Goal: Task Accomplishment & Management: Complete application form

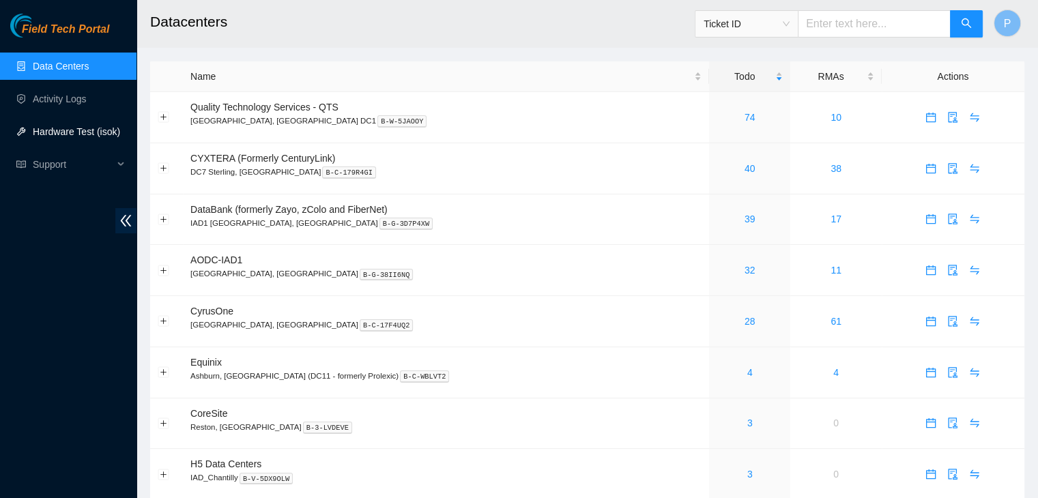
click at [66, 126] on link "Hardware Test (isok)" at bounding box center [76, 131] width 87 height 11
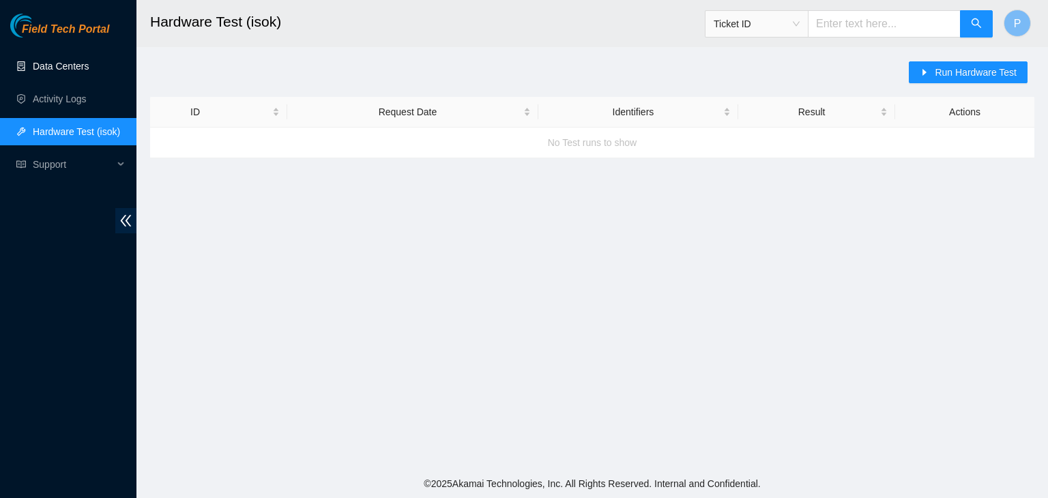
click at [83, 72] on link "Data Centers" at bounding box center [61, 66] width 56 height 11
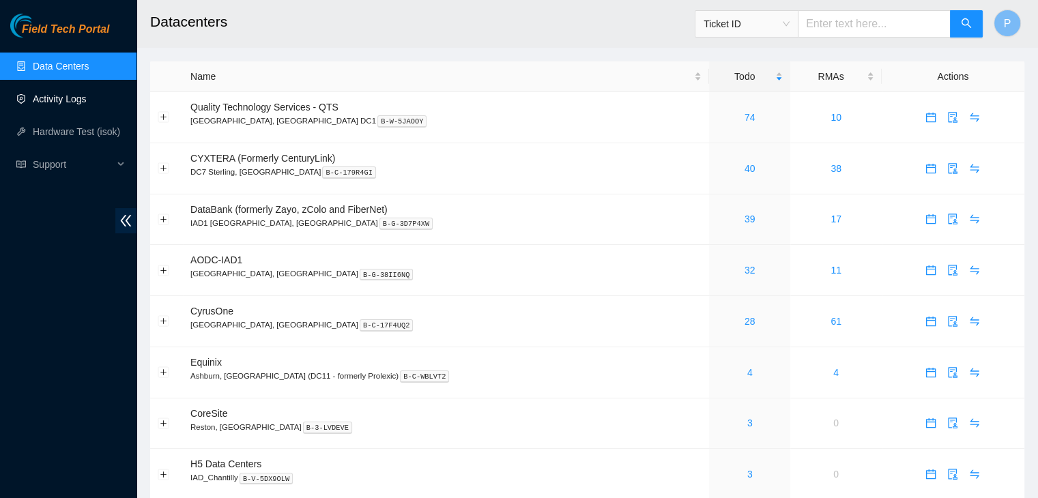
click at [85, 102] on link "Activity Logs" at bounding box center [60, 98] width 54 height 11
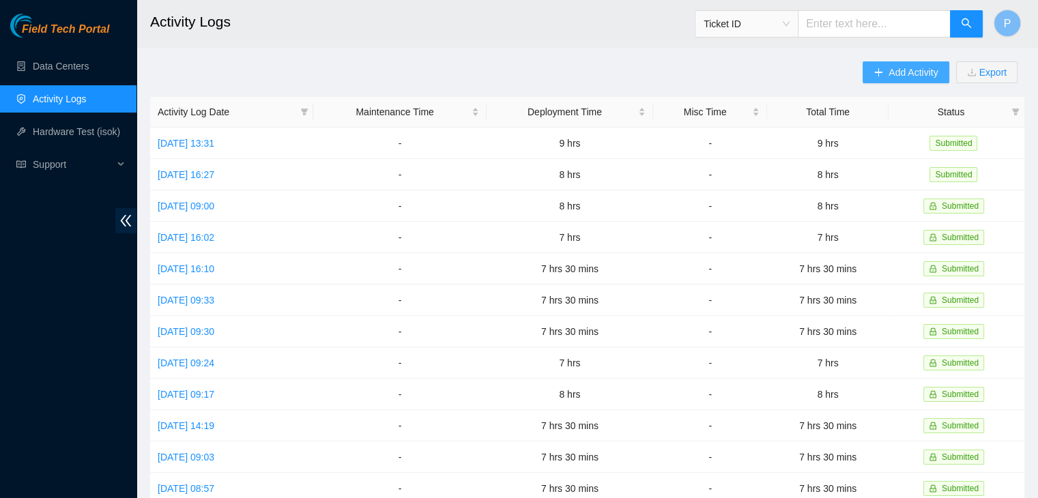
click at [914, 74] on span "Add Activity" at bounding box center [912, 72] width 49 height 15
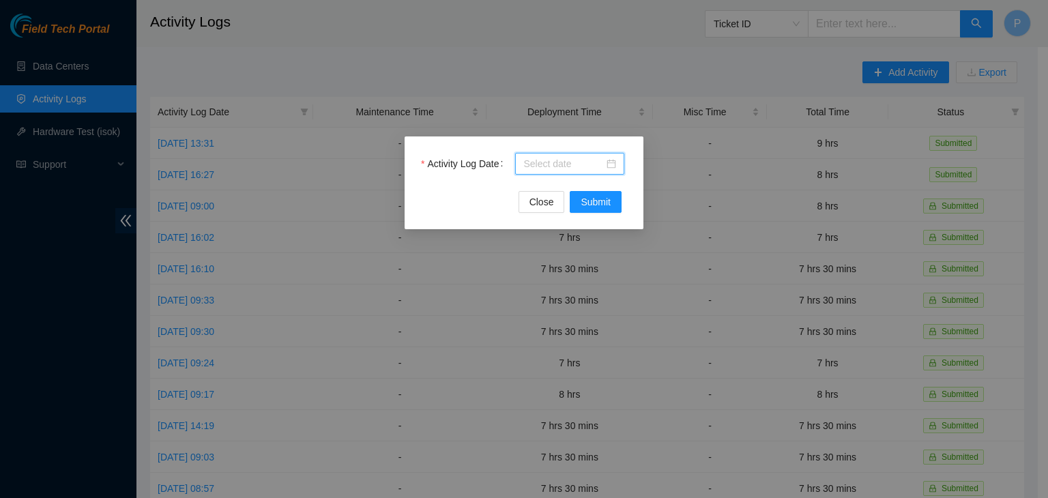
click at [582, 169] on input "Activity Log Date" at bounding box center [563, 163] width 81 height 15
click at [469, 272] on div "Activity Log Date Close Submit" at bounding box center [524, 249] width 1048 height 498
click at [563, 166] on input "Activity Log Date" at bounding box center [563, 163] width 81 height 15
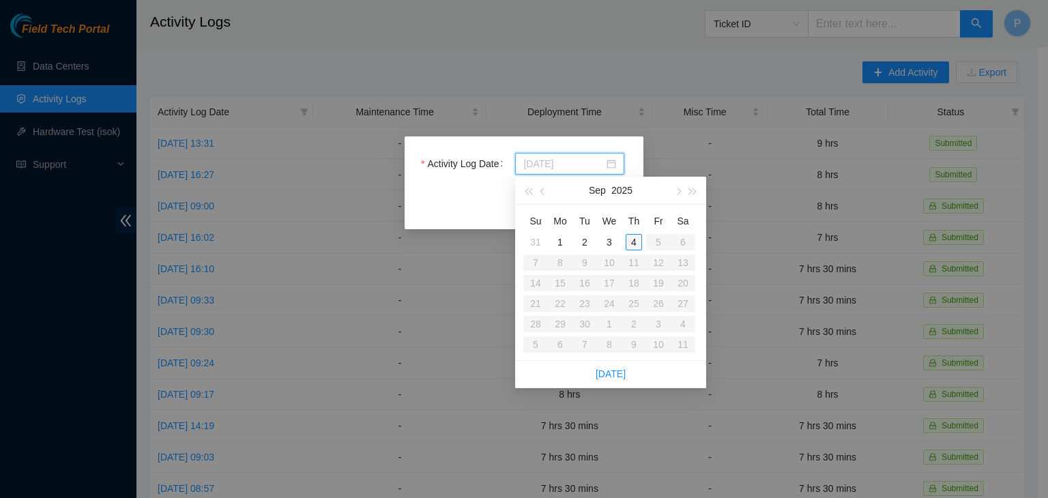
type input "[DATE]"
click at [631, 240] on div "4" at bounding box center [634, 242] width 16 height 16
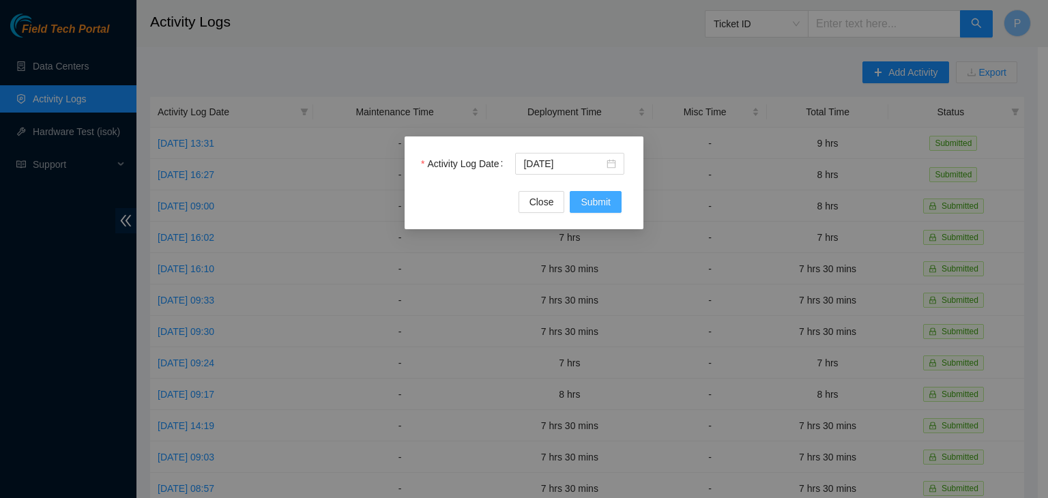
click at [606, 199] on span "Submit" at bounding box center [596, 201] width 30 height 15
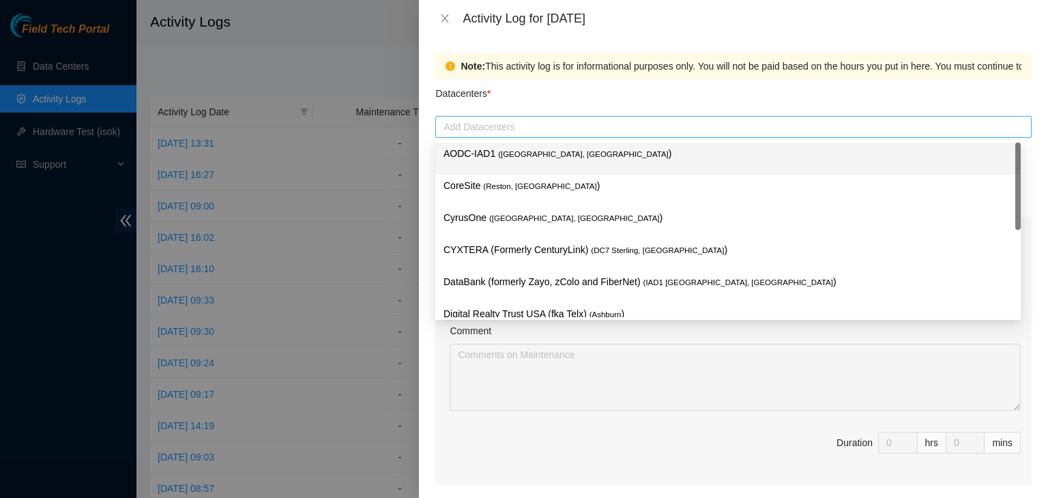
click at [575, 128] on div at bounding box center [734, 127] width 590 height 16
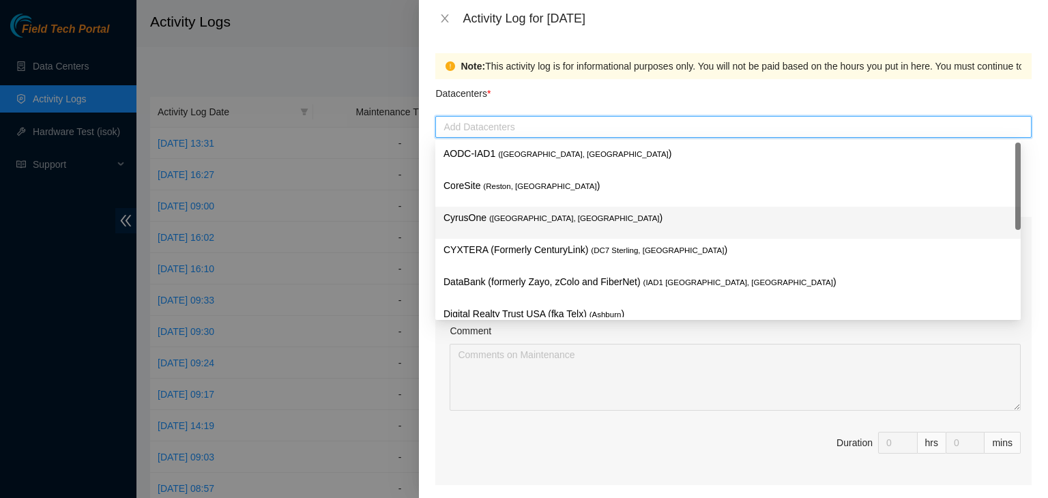
scroll to position [186, 0]
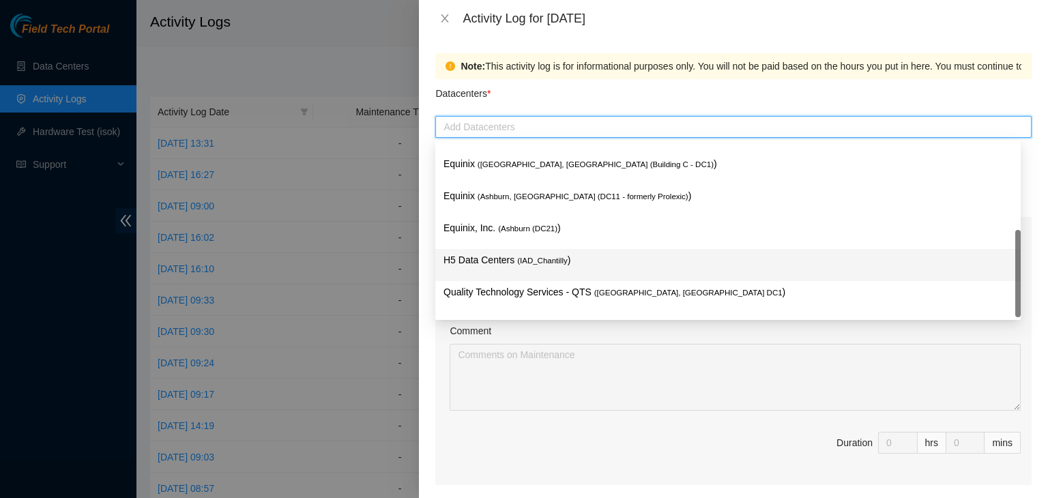
click at [526, 265] on span "( IAD_Chantilly" at bounding box center [542, 261] width 50 height 8
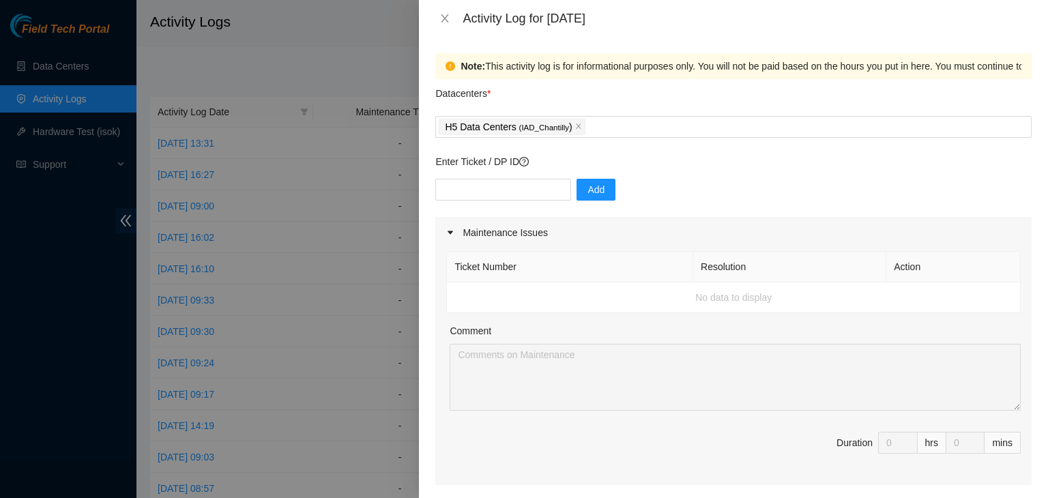
click at [437, 416] on div "Ticket Number Resolution Action No data to display Comment Duration 0 hrs 0 mins" at bounding box center [733, 366] width 596 height 237
click at [498, 197] on input "text" at bounding box center [503, 190] width 136 height 22
paste input "DP82667"
type input "DP82667"
click at [600, 189] on button "Add" at bounding box center [596, 190] width 39 height 22
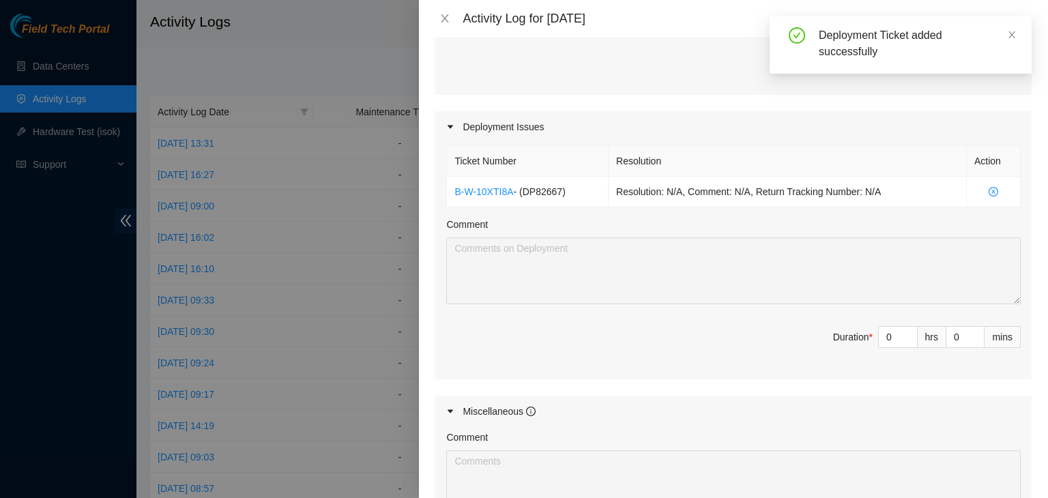
scroll to position [429, 0]
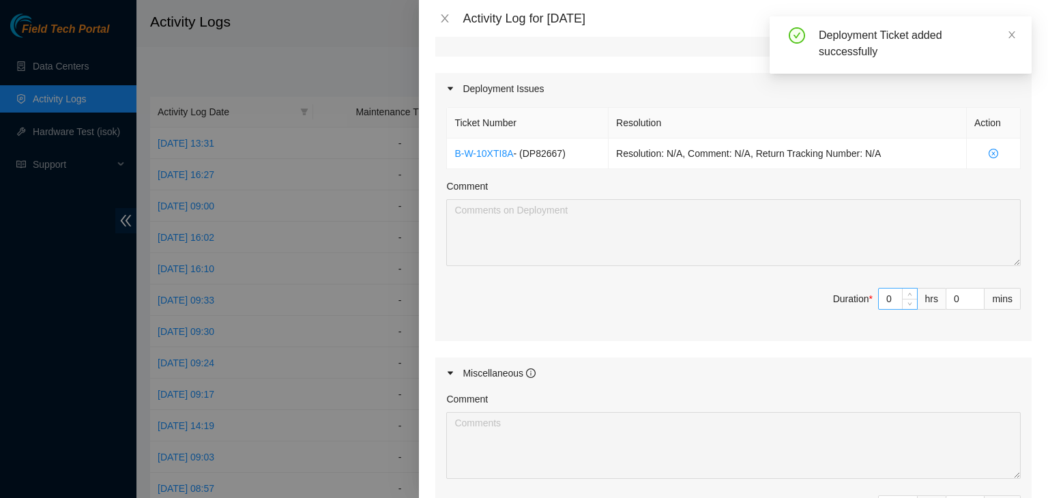
click at [884, 298] on input "0" at bounding box center [898, 299] width 38 height 20
type input "07"
type input "7"
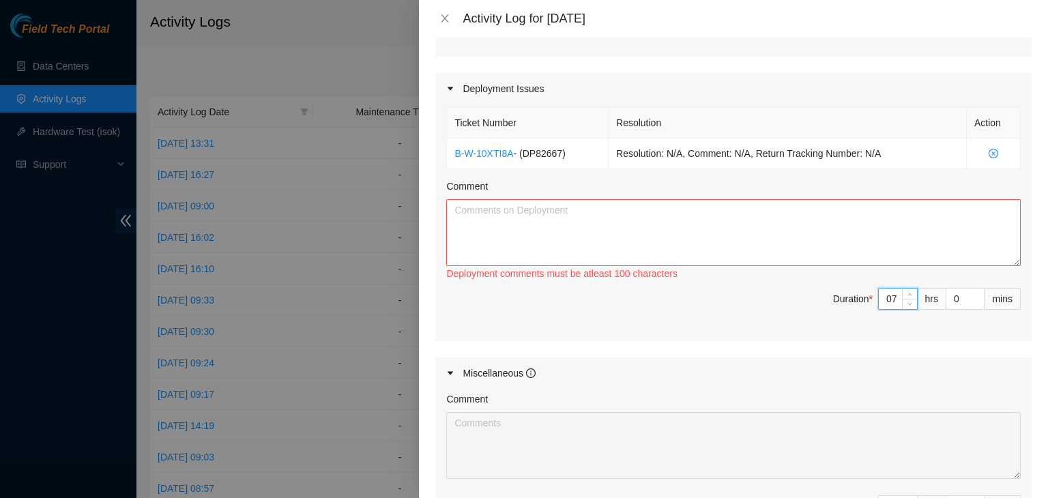
type input "7"
type input "3"
type input "30"
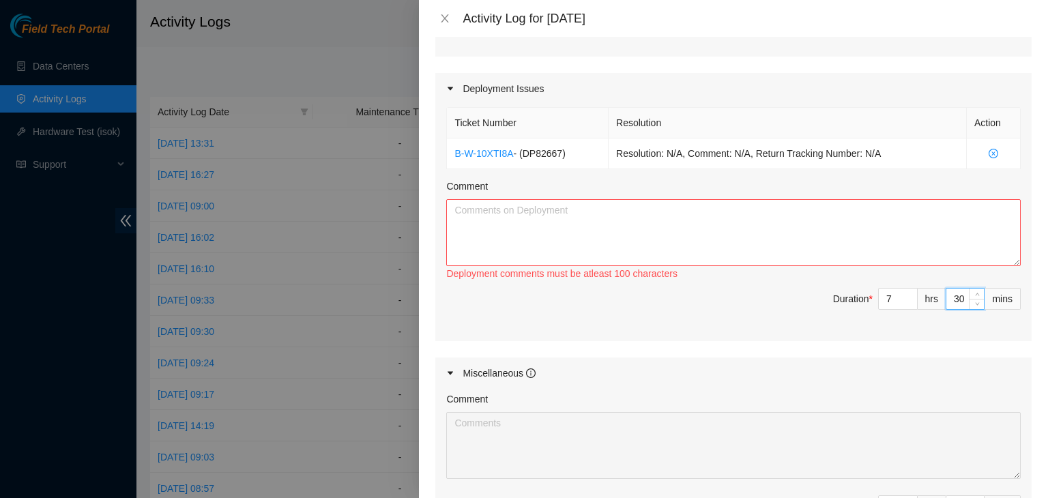
type input "30"
click at [724, 214] on textarea "Comment" at bounding box center [733, 232] width 575 height 67
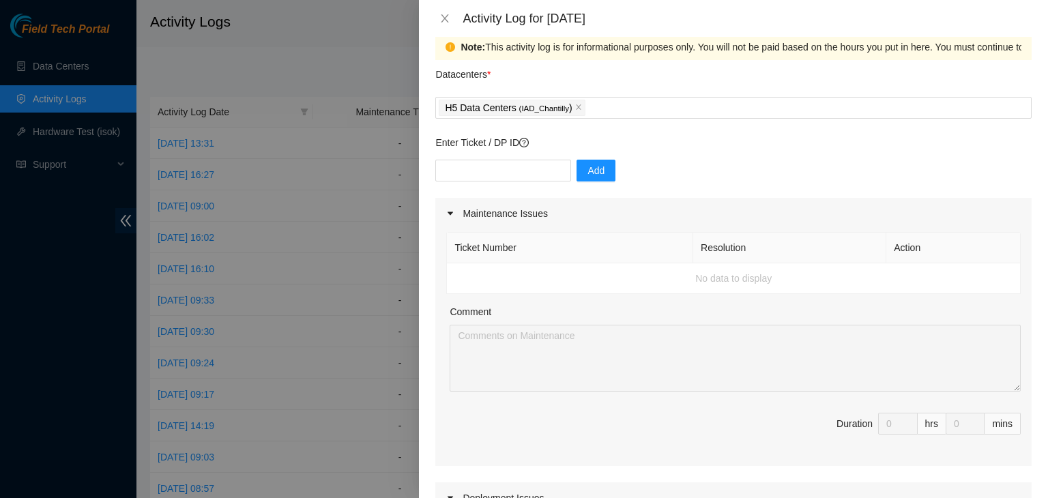
scroll to position [0, 0]
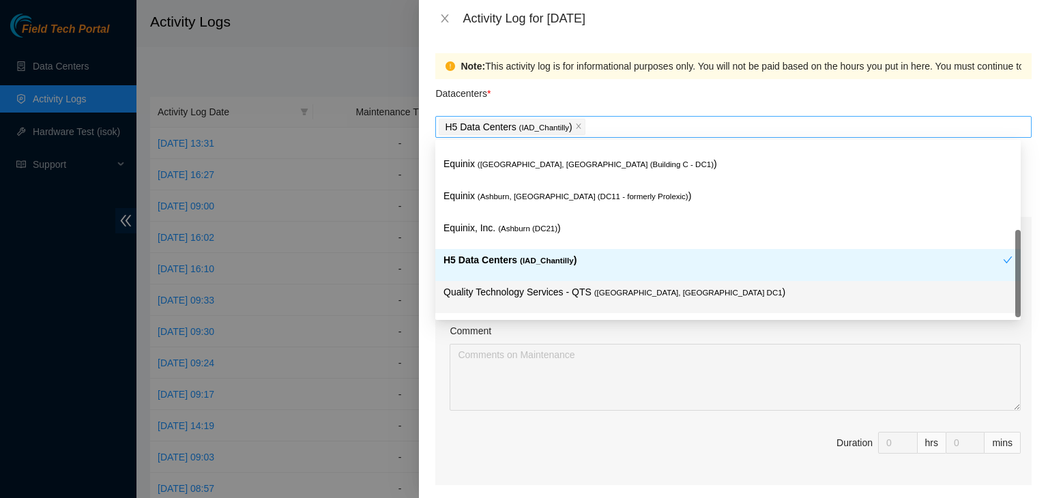
click at [673, 129] on div "H5 Data Centers ( IAD_Chantilly )" at bounding box center [734, 126] width 590 height 19
click at [550, 298] on p "Quality Technology Services - QTS ( [GEOGRAPHIC_DATA], [GEOGRAPHIC_DATA] DC1 )" at bounding box center [728, 293] width 569 height 16
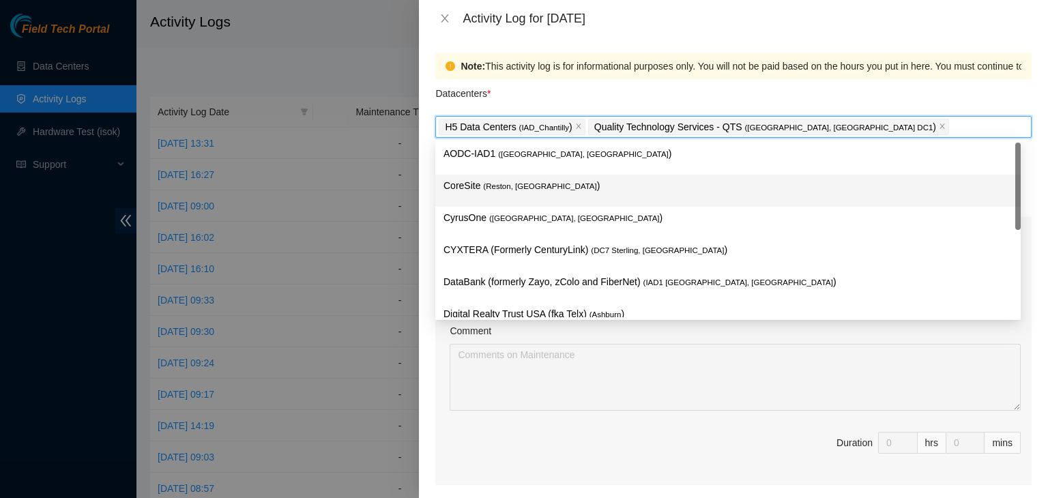
click at [542, 186] on p "CoreSite ( Reston, [GEOGRAPHIC_DATA] )" at bounding box center [728, 186] width 569 height 16
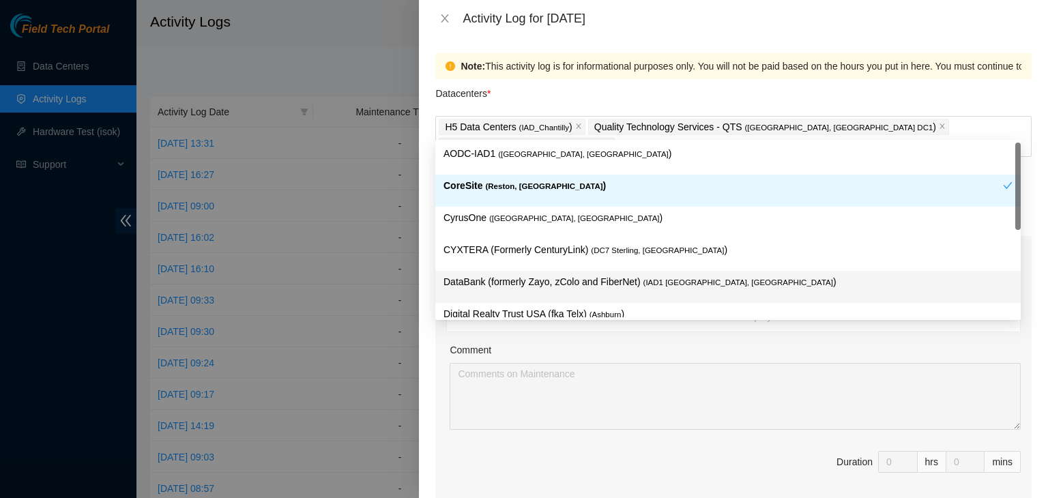
click at [431, 394] on div "Note: This activity log is for informational purposes only. You will not be pai…" at bounding box center [733, 267] width 629 height 461
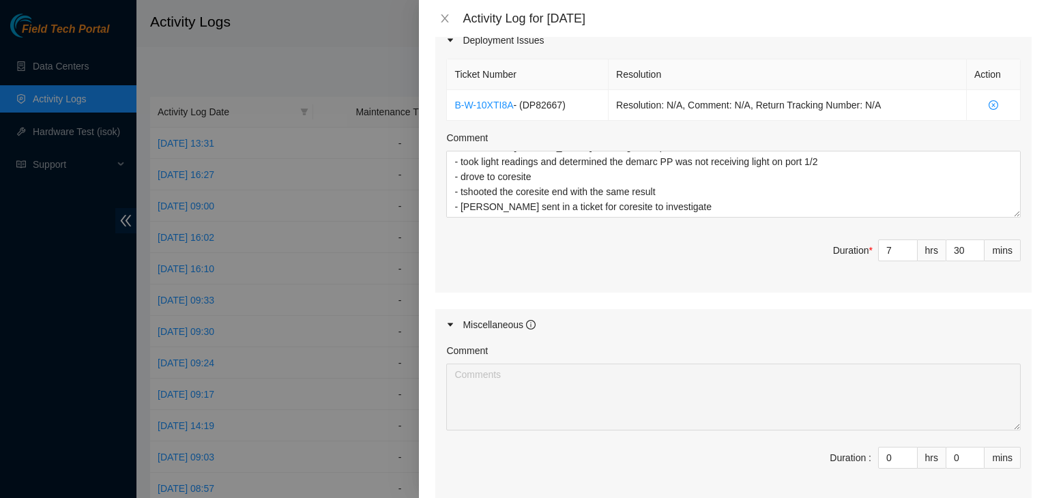
scroll to position [497, 0]
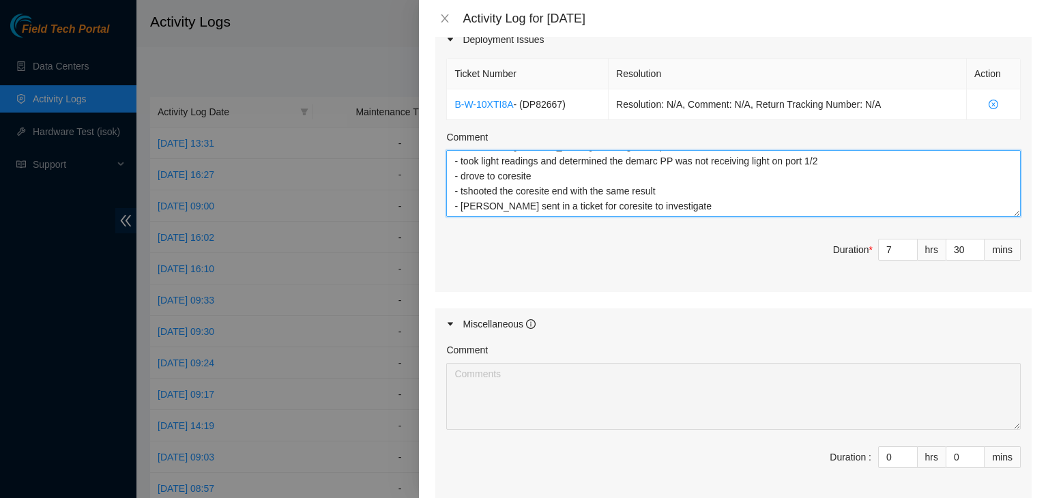
click at [684, 194] on textarea "- worked with [PERSON_NAME]-shooting down port - took light readings and determ…" at bounding box center [733, 183] width 575 height 67
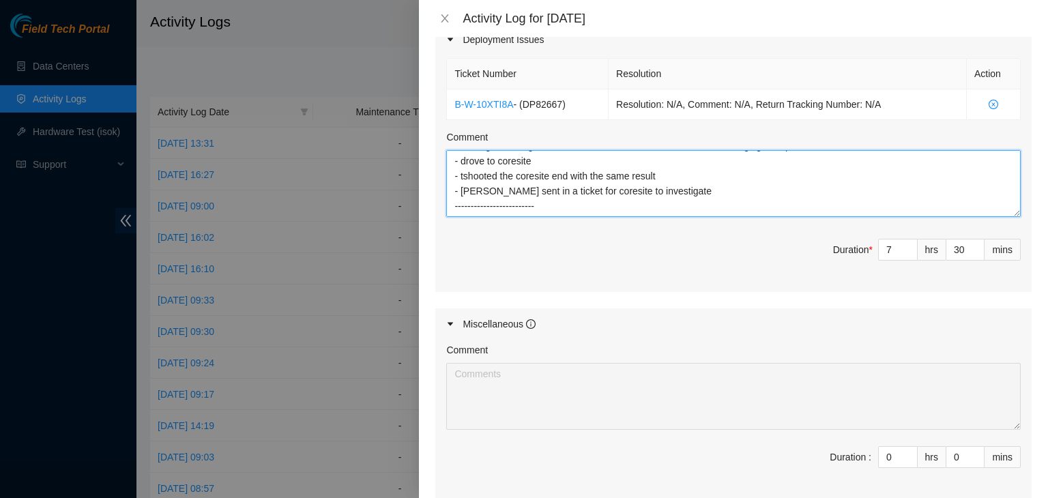
type textarea "- worked with [PERSON_NAME]-shooting down port - took light readings and determ…"
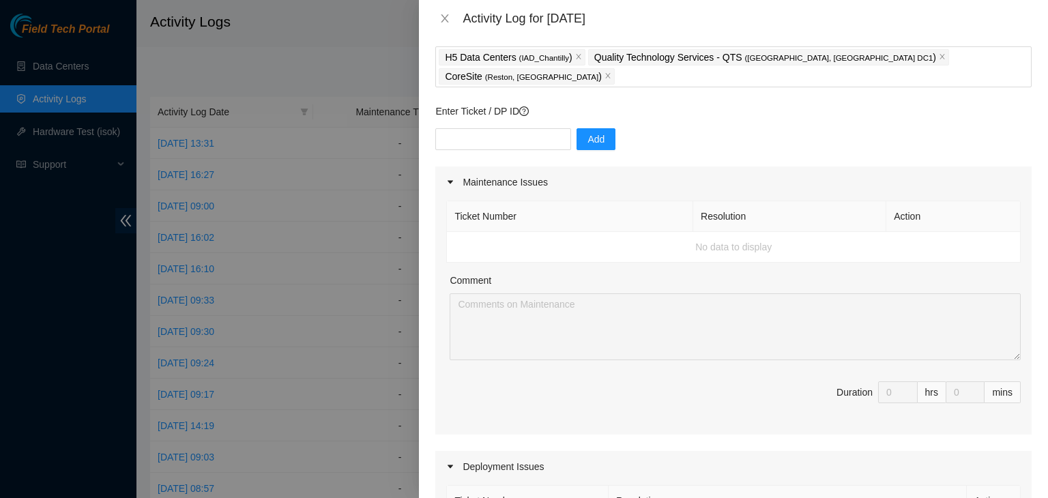
scroll to position [14, 0]
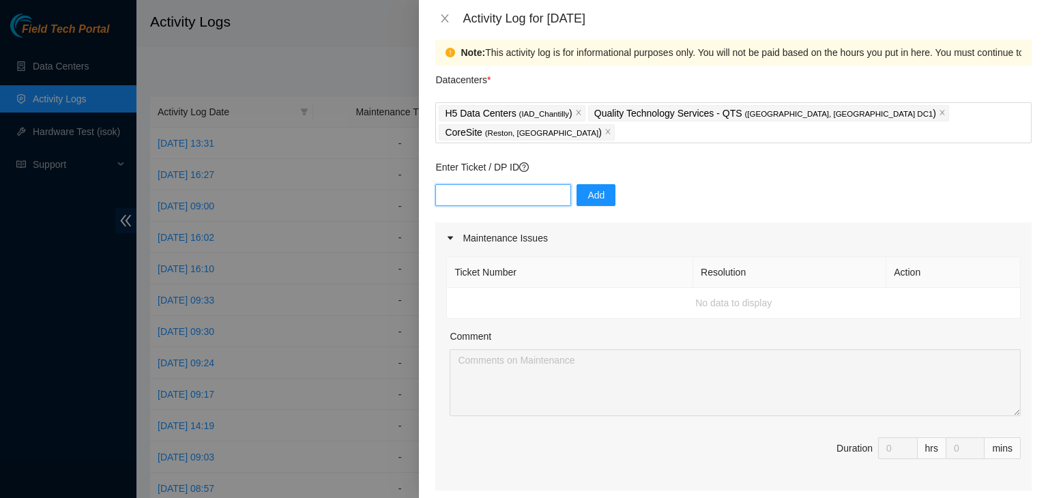
click at [480, 184] on input "text" at bounding box center [503, 195] width 136 height 22
paste input "EOD Update, - completed printing all labels - FT Phil drove to QTS for more lab…"
type input "EOD Update, - completed printing all labels - FT Phil drove to QTS for more lab…"
paste input "DP82667"
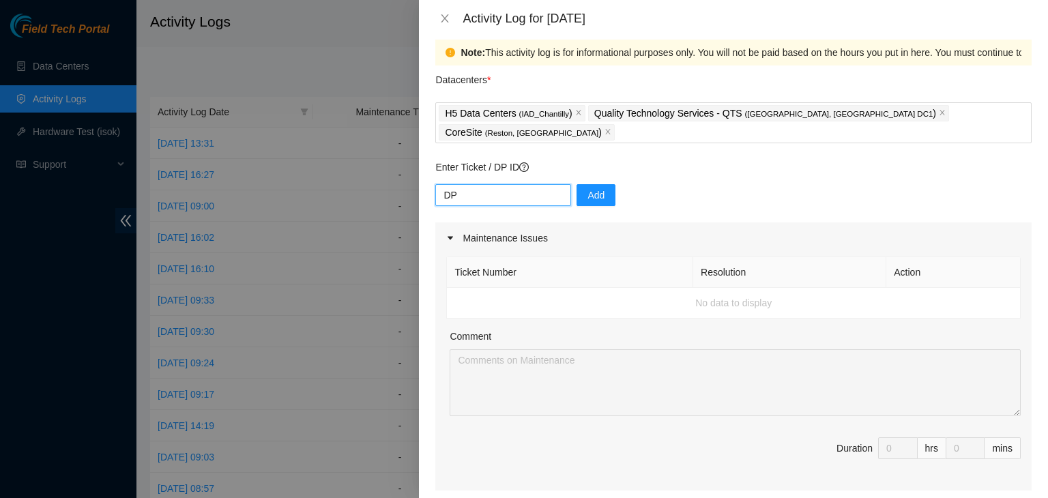
type input "D"
paste input "DP82712"
type input "DP82712"
click at [588, 188] on span "Add" at bounding box center [596, 195] width 17 height 15
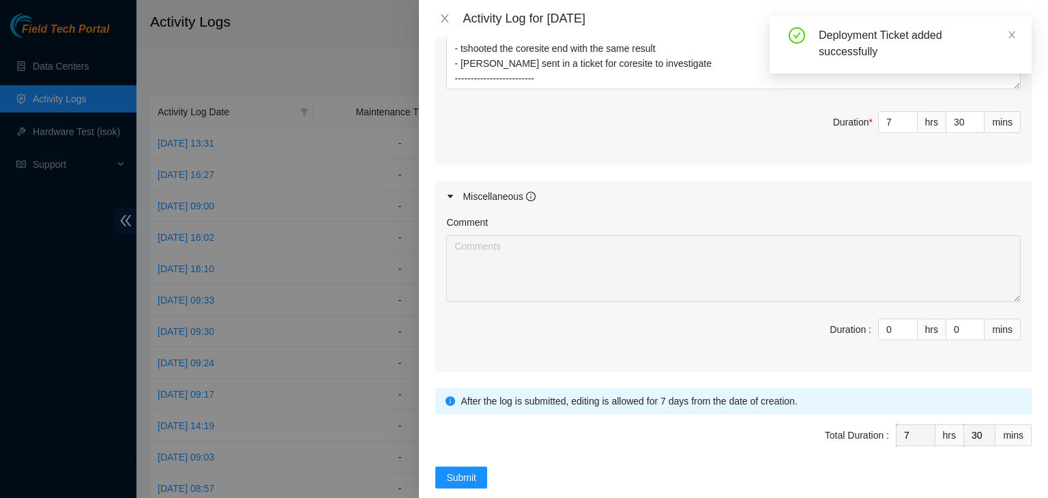
scroll to position [579, 0]
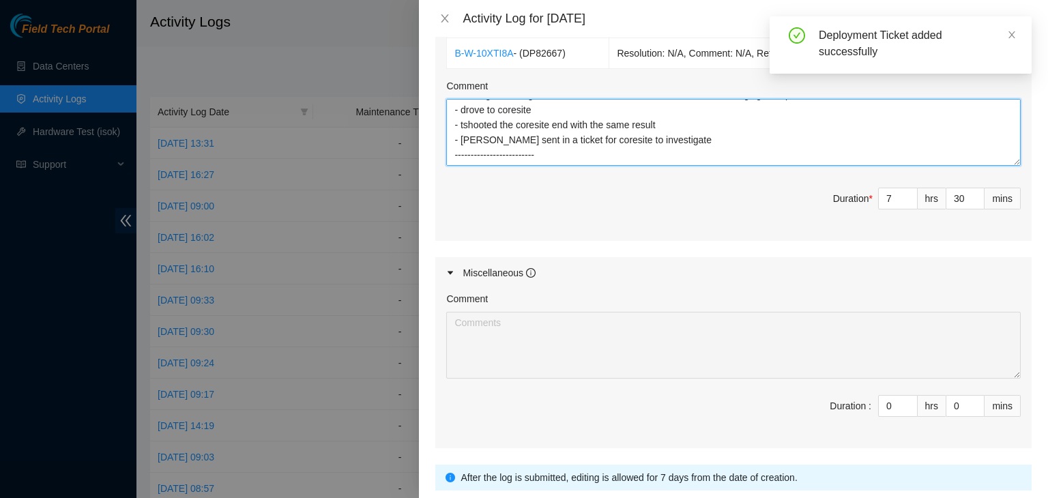
click at [570, 140] on textarea "- worked with [PERSON_NAME]-shooting down port - took light readings and determ…" at bounding box center [733, 132] width 575 height 67
paste textarea "EOD Update, - completed printing all labels - FT Phil drove to QTS for more lab…"
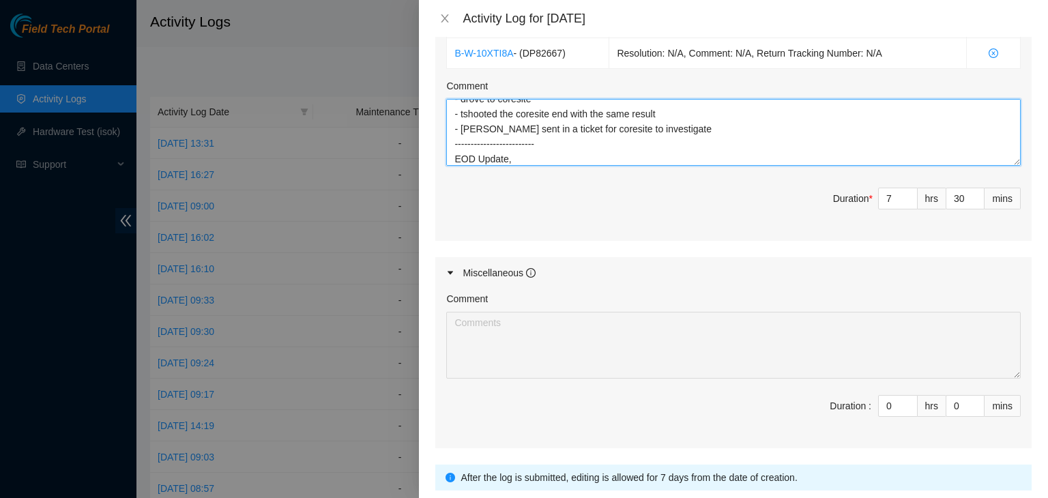
scroll to position [86, 0]
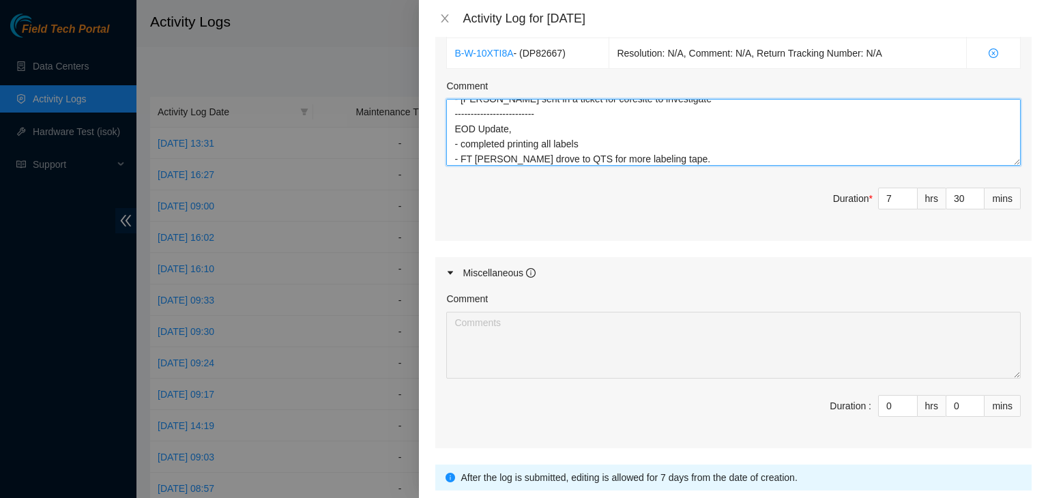
click at [487, 137] on textarea "- worked with [PERSON_NAME] - t-shooting down port - took light readings and de…" at bounding box center [733, 132] width 575 height 67
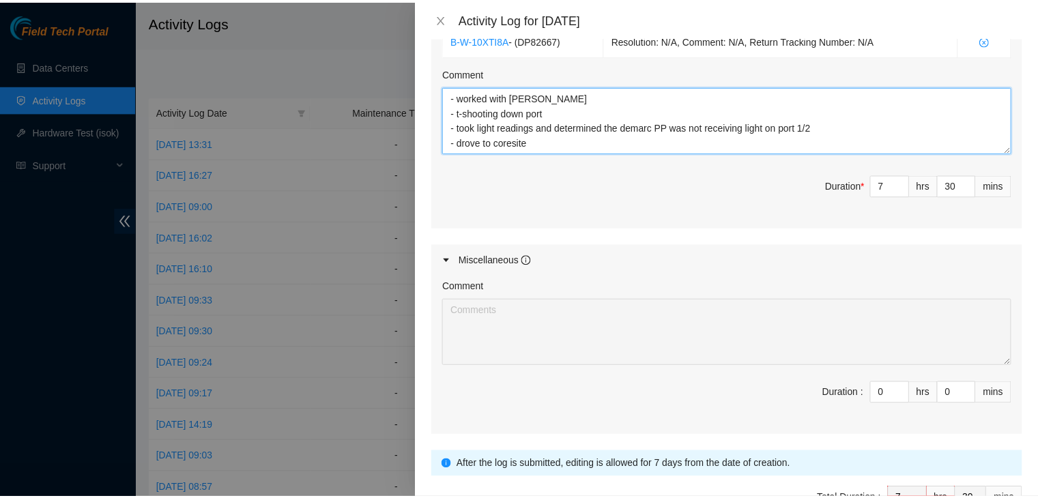
scroll to position [655, 0]
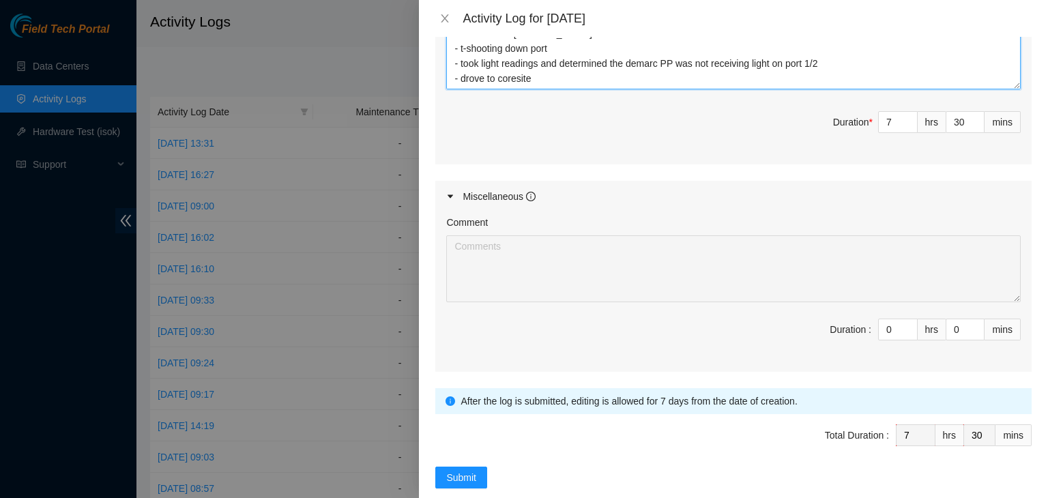
type textarea "- worked with [PERSON_NAME] - t-shooting down port - took light readings and de…"
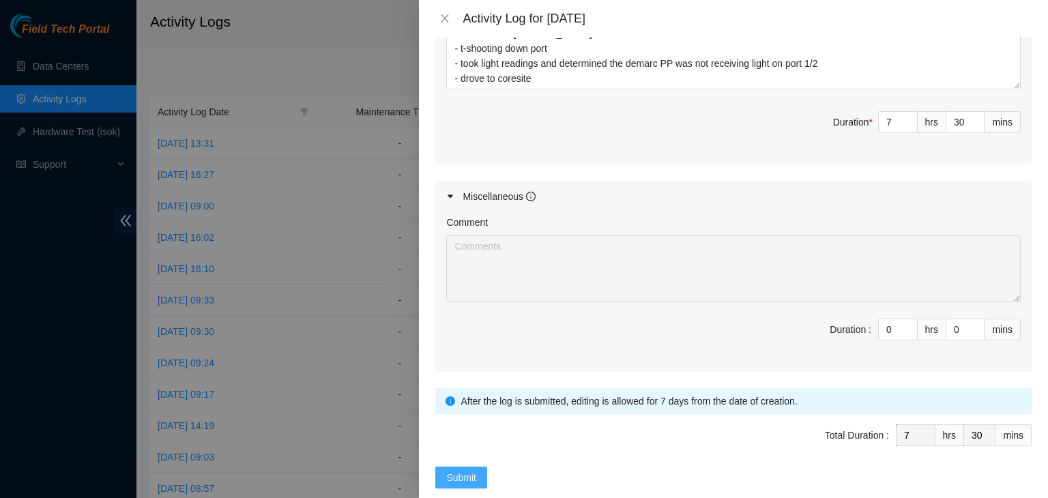
click at [467, 470] on span "Submit" at bounding box center [461, 477] width 30 height 15
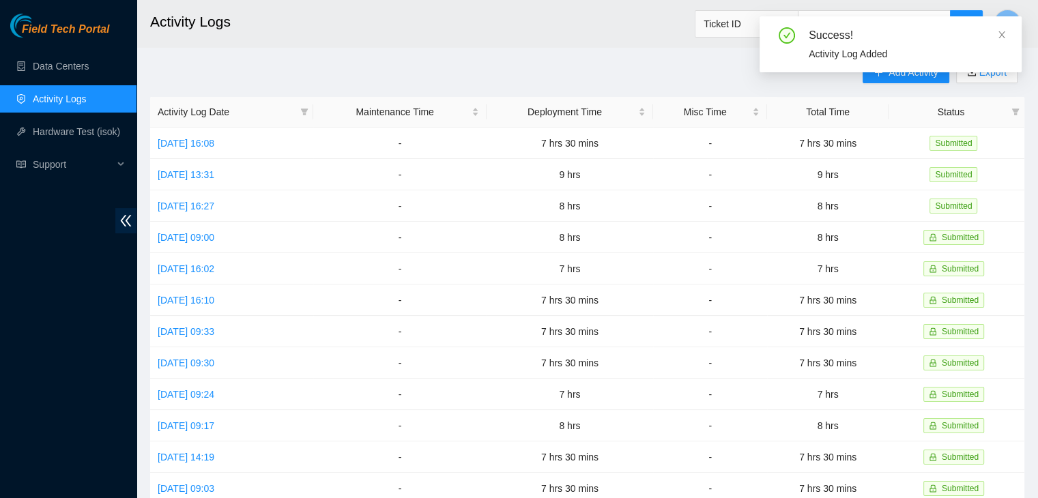
click at [98, 50] on ul "Data Centers Activity Logs Hardware Test (isok) Support" at bounding box center [68, 115] width 136 height 131
click at [89, 61] on link "Data Centers" at bounding box center [61, 66] width 56 height 11
